Goal: Transaction & Acquisition: Purchase product/service

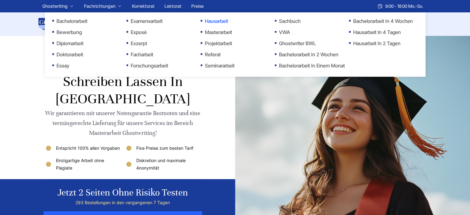
click at [215, 21] on link "Hausarbeit" at bounding box center [232, 20] width 62 height 7
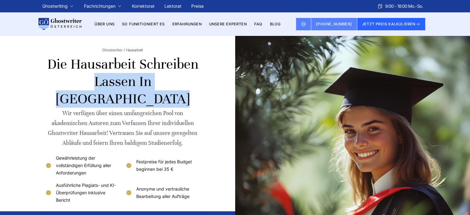
copy h1 "Hausarbeit schreiben lassen"
drag, startPoint x: 70, startPoint y: 63, endPoint x: 100, endPoint y: 79, distance: 33.6
click at [100, 79] on h1 "Die Hausarbeit schreiben lassen in Österreich" at bounding box center [123, 82] width 156 height 52
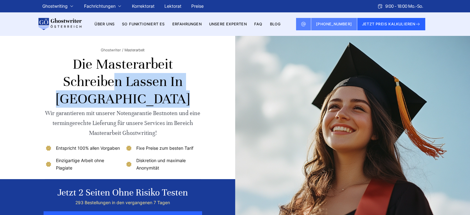
copy h1 "Masterarbeit schreiben lassen"
drag, startPoint x: 165, startPoint y: 84, endPoint x: 99, endPoint y: 64, distance: 68.8
click at [99, 64] on h1 "Die Masterarbeit schreiben lassen in Österreich" at bounding box center [123, 82] width 156 height 52
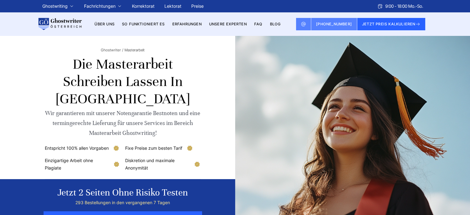
click at [69, 23] on img at bounding box center [59, 24] width 44 height 12
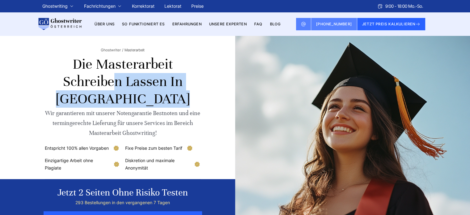
copy h1 "Masterarbeit schreiben lassen"
drag, startPoint x: 99, startPoint y: 64, endPoint x: 164, endPoint y: 83, distance: 67.7
click at [164, 83] on h1 "Die Masterarbeit schreiben lassen in Österreich" at bounding box center [123, 82] width 156 height 52
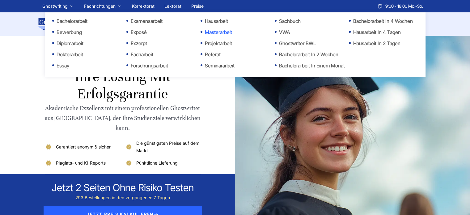
click at [208, 31] on link "Masterarbeit" at bounding box center [232, 31] width 62 height 7
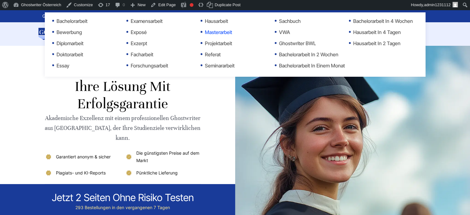
click at [219, 32] on link "Masterarbeit" at bounding box center [232, 31] width 62 height 7
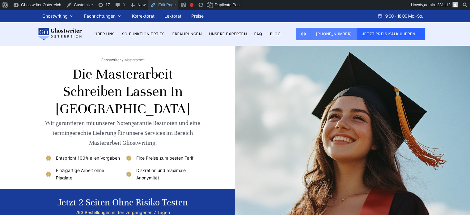
click at [164, 6] on link "Edit Page" at bounding box center [163, 5] width 30 height 10
click at [191, 82] on h1 "Die Masterarbeit schreiben lassen in [GEOGRAPHIC_DATA]" at bounding box center [123, 92] width 156 height 52
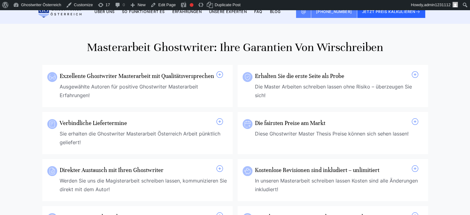
scroll to position [433, 0]
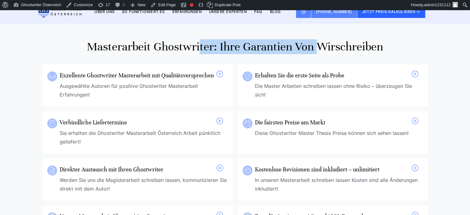
copy h2 "Masterarbeit Ghostwriter"
drag, startPoint x: 213, startPoint y: 54, endPoint x: 87, endPoint y: 52, distance: 125.8
click at [87, 52] on h2 "Masterarbeit Ghostwriter: Ihre Garantien von Wirschreiben" at bounding box center [235, 46] width 386 height 15
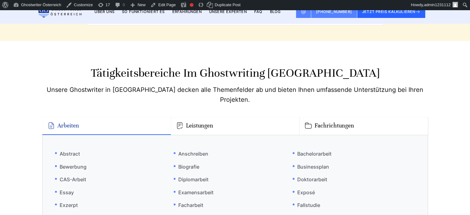
scroll to position [2688, 0]
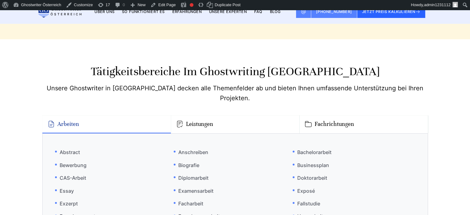
click at [451, 60] on section "Tätigkeitsbereiche im Ghostwriting [GEOGRAPHIC_DATA] Unsere Ghostwriter in [GEO…" at bounding box center [235, 188] width 470 height 298
